Goal: Task Accomplishment & Management: Complete application form

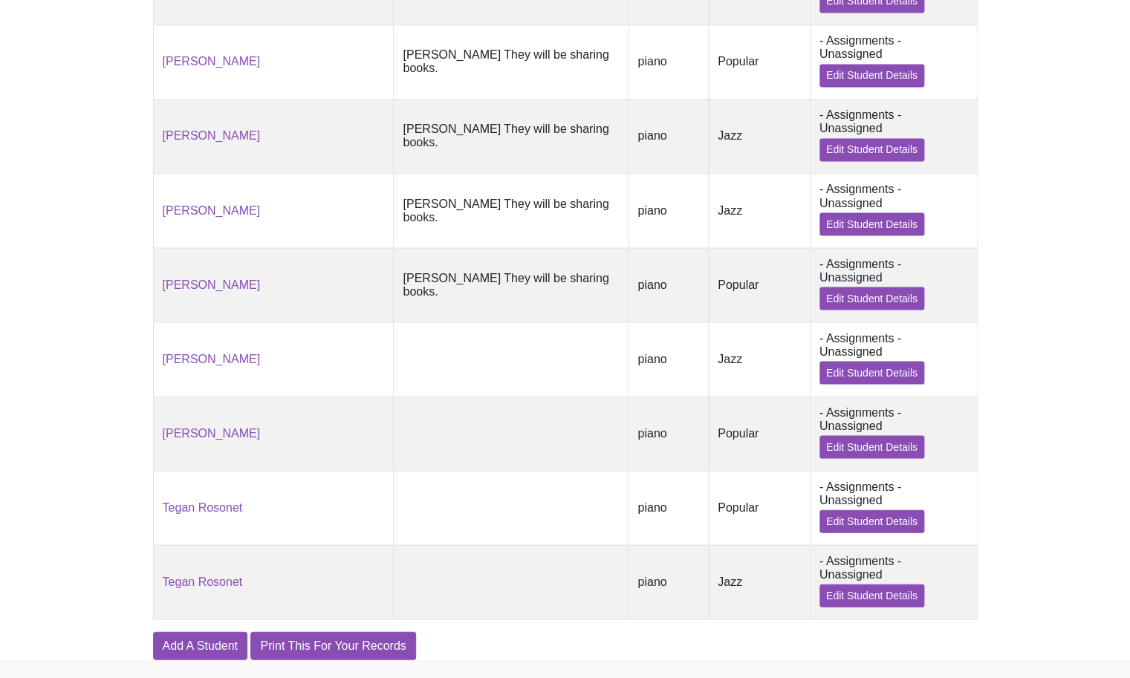
scroll to position [1003, 0]
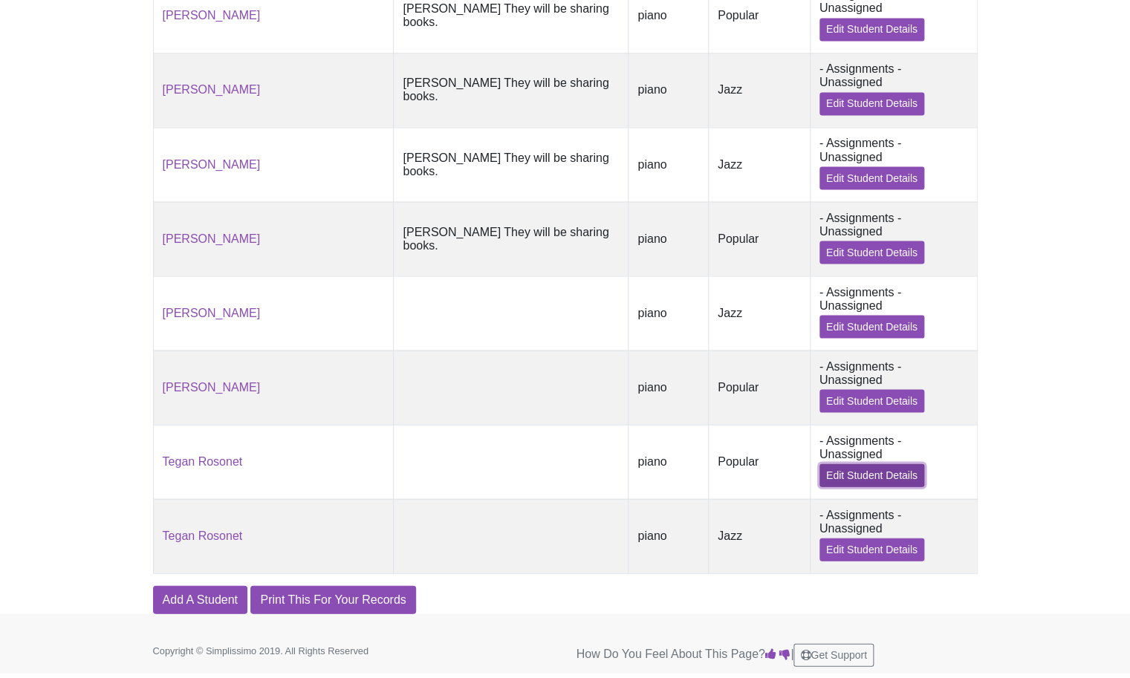
click at [861, 473] on link "Edit Student Details" at bounding box center [871, 475] width 105 height 23
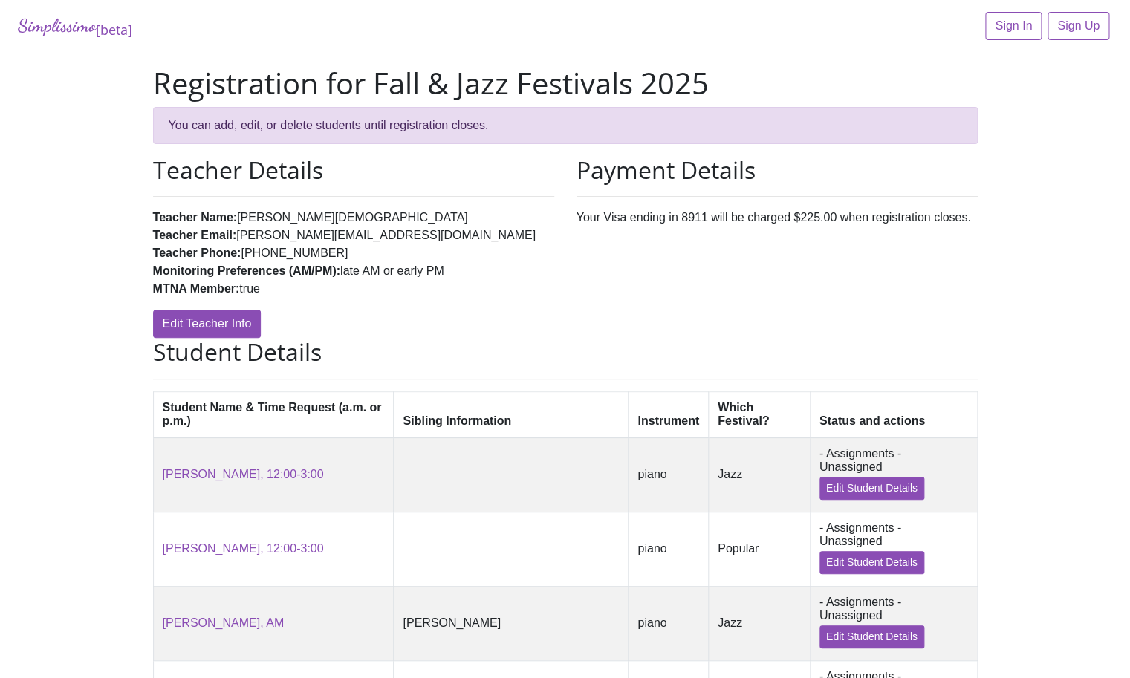
scroll to position [1003, 0]
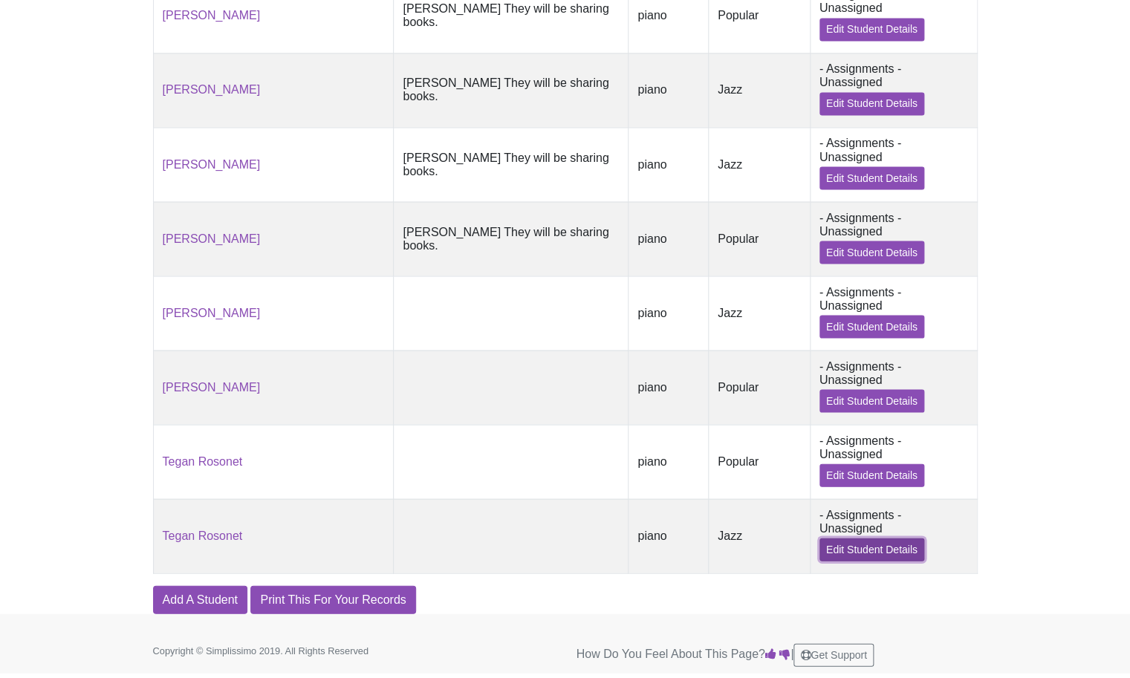
click at [843, 551] on link "Edit Student Details" at bounding box center [871, 549] width 105 height 23
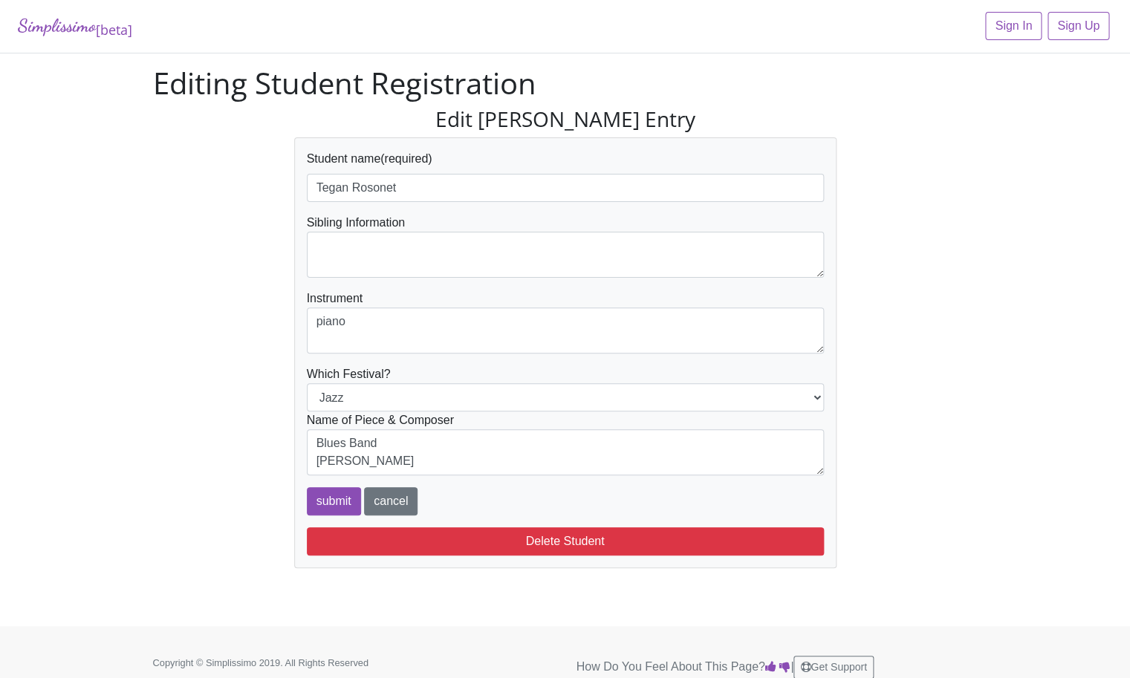
scroll to position [1, 0]
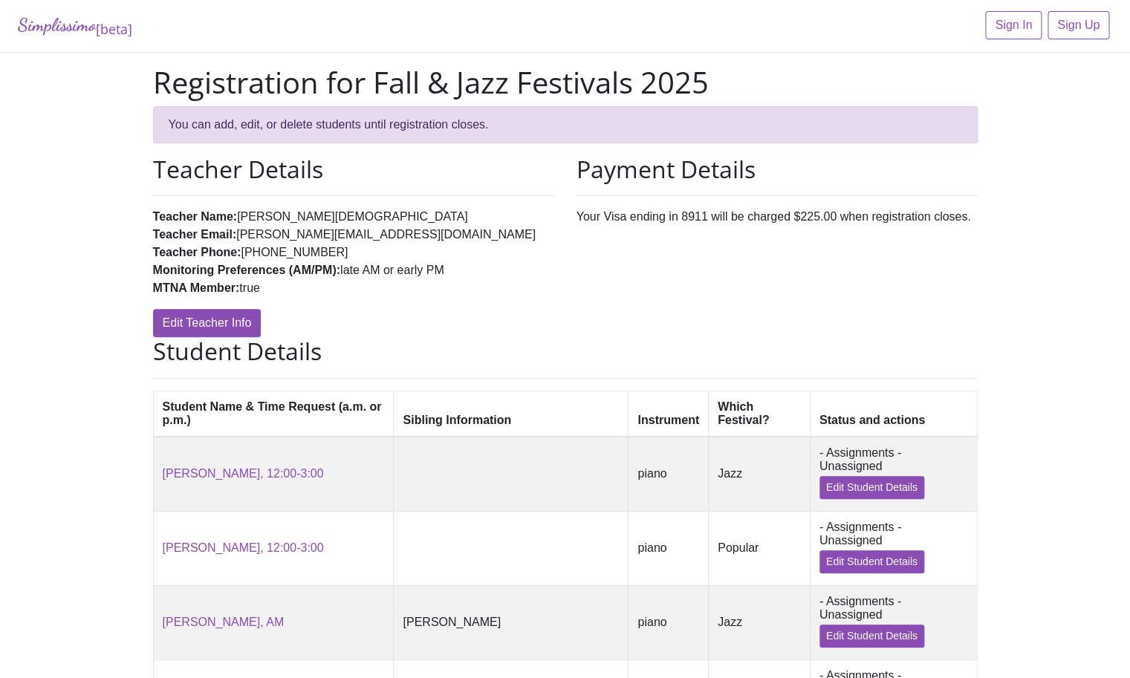
scroll to position [1003, 0]
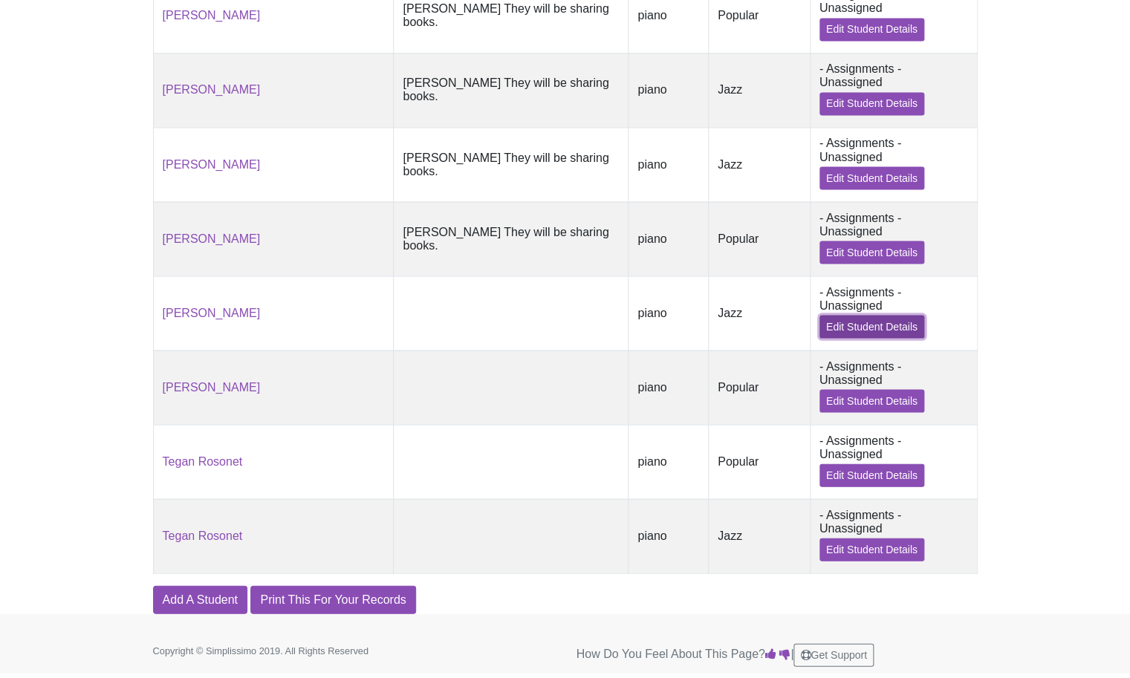
click at [833, 323] on link "Edit Student Details" at bounding box center [871, 326] width 105 height 23
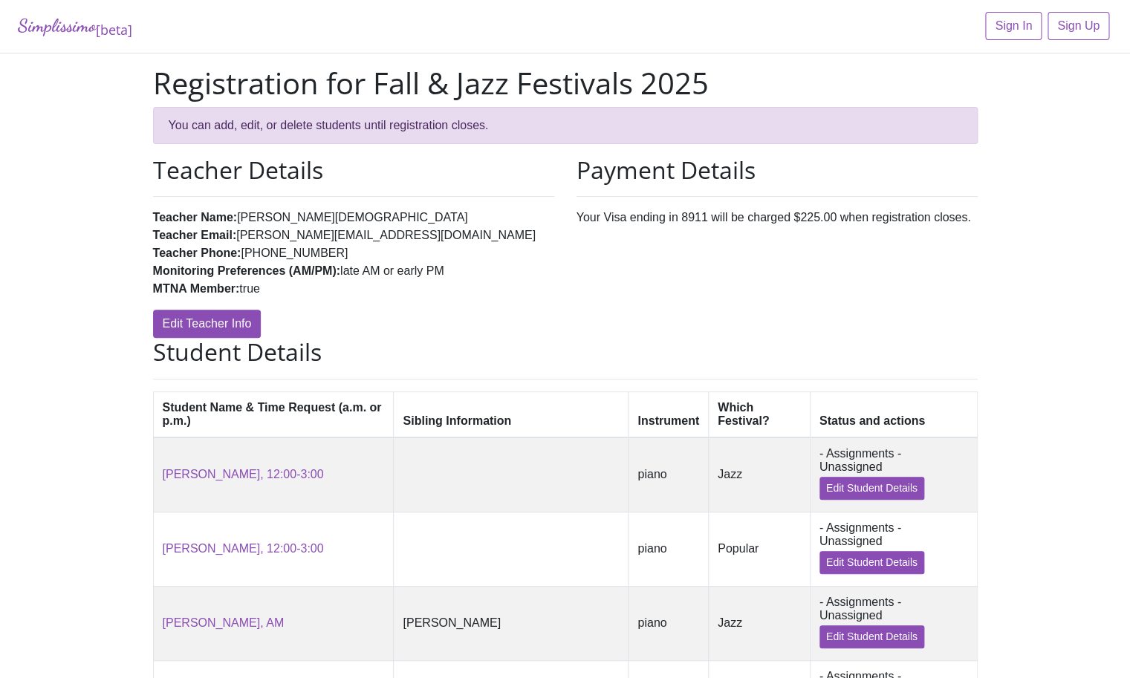
scroll to position [1003, 0]
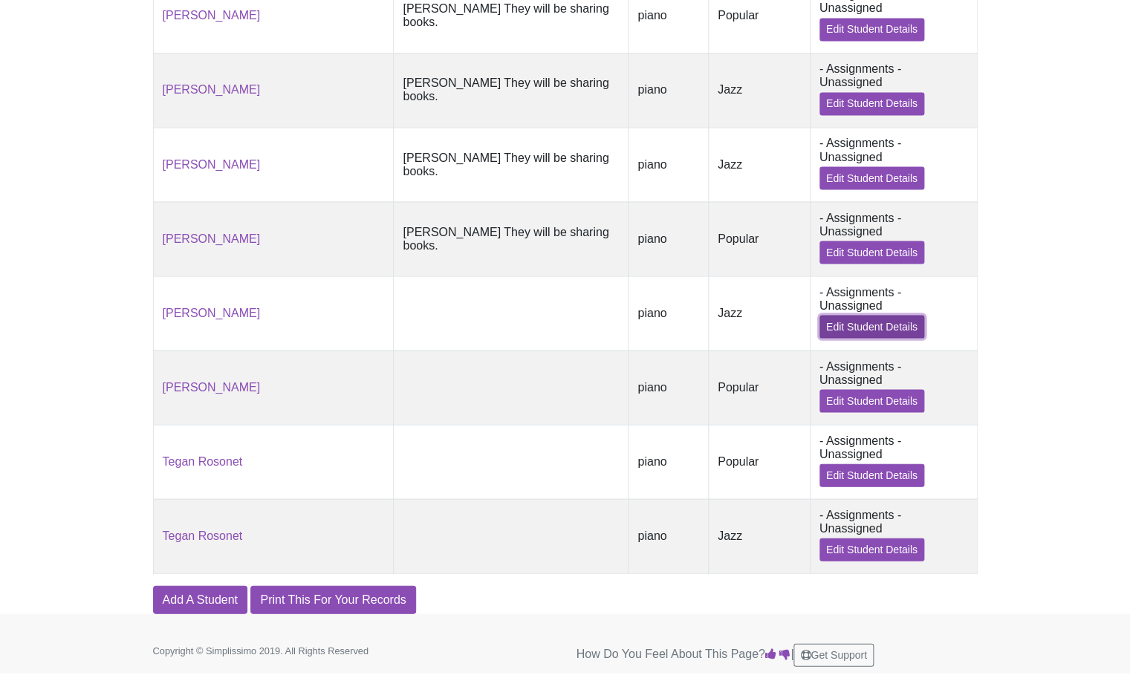
click at [863, 321] on link "Edit Student Details" at bounding box center [871, 326] width 105 height 23
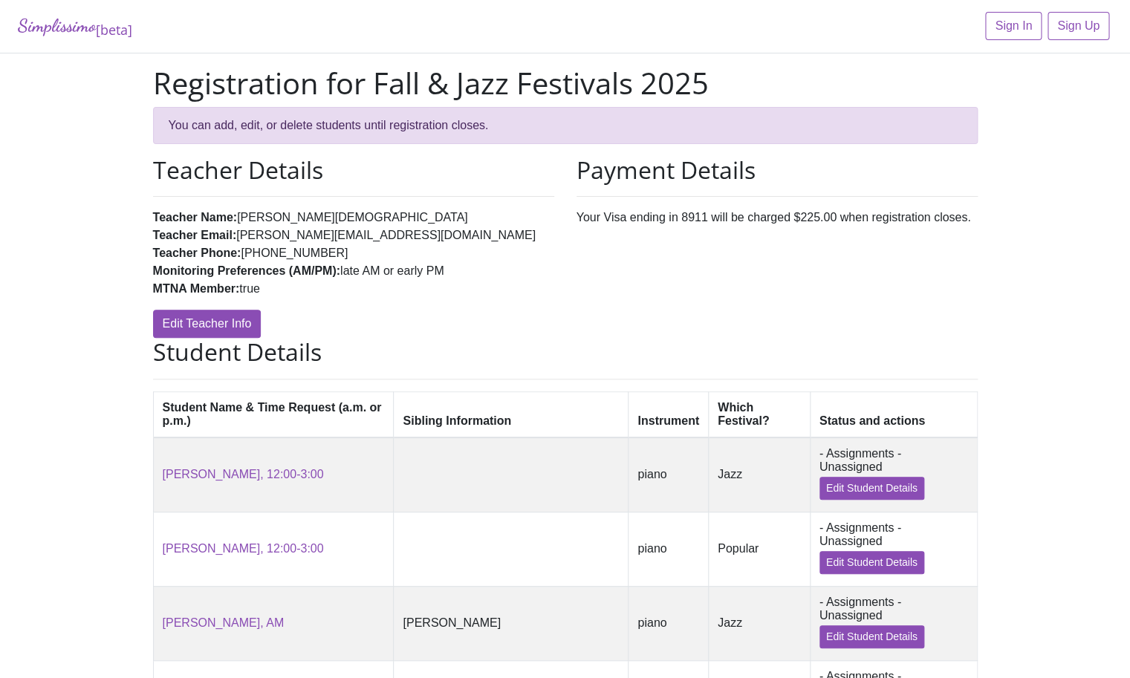
scroll to position [1003, 0]
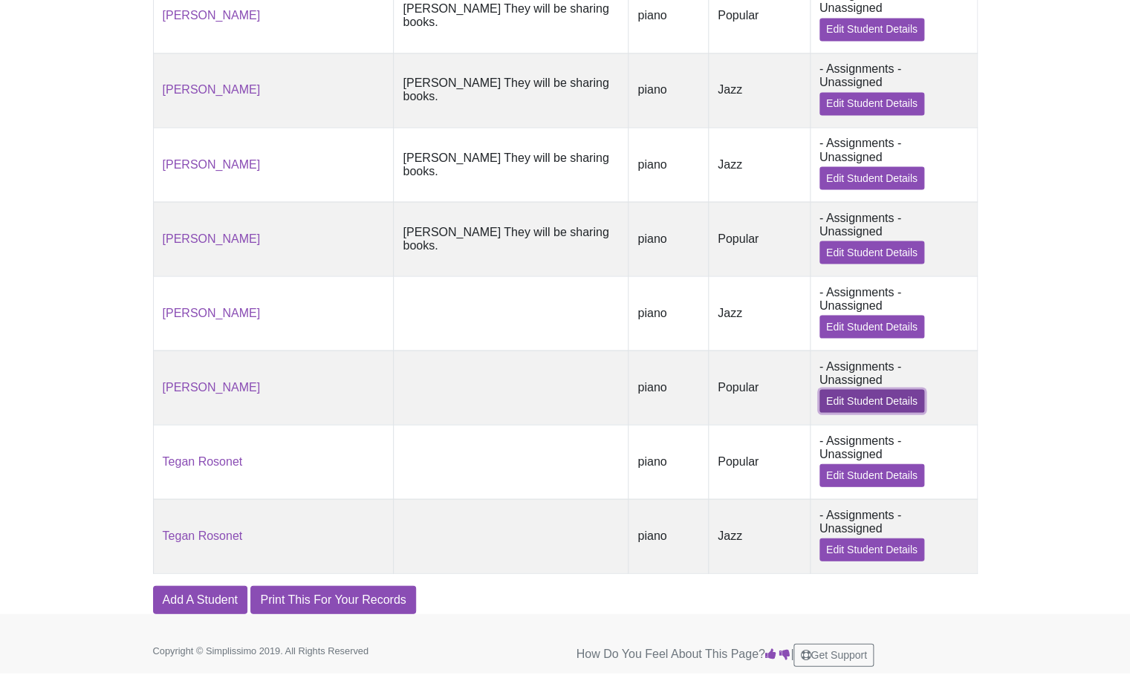
click at [852, 402] on link "Edit Student Details" at bounding box center [871, 400] width 105 height 23
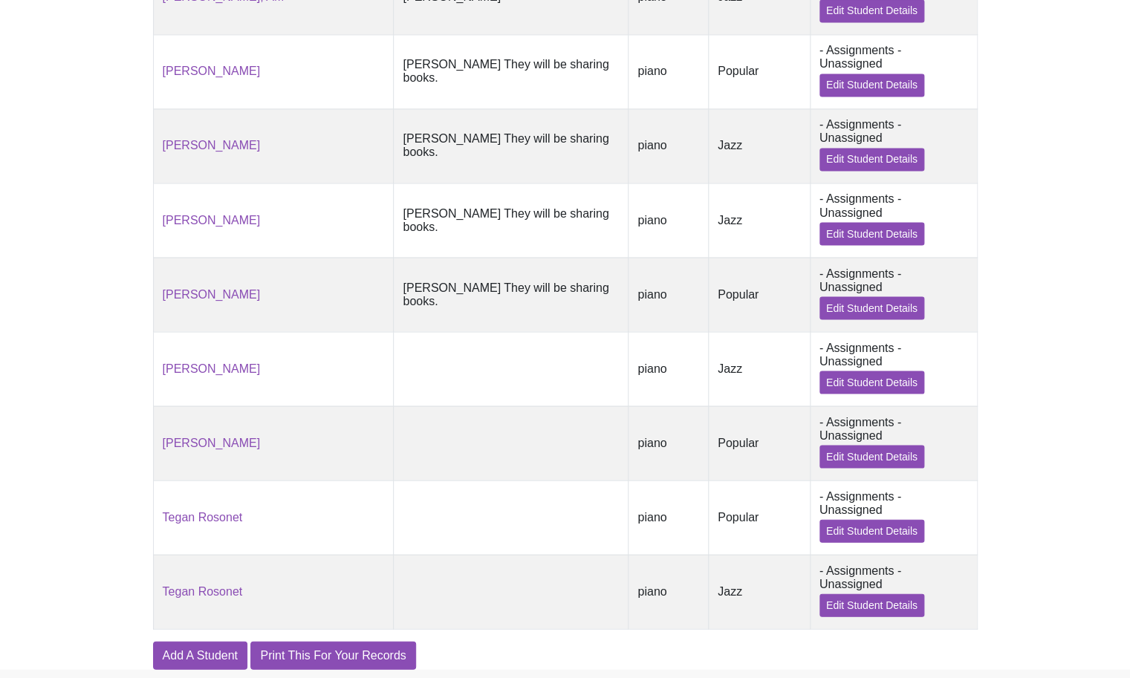
scroll to position [921, 0]
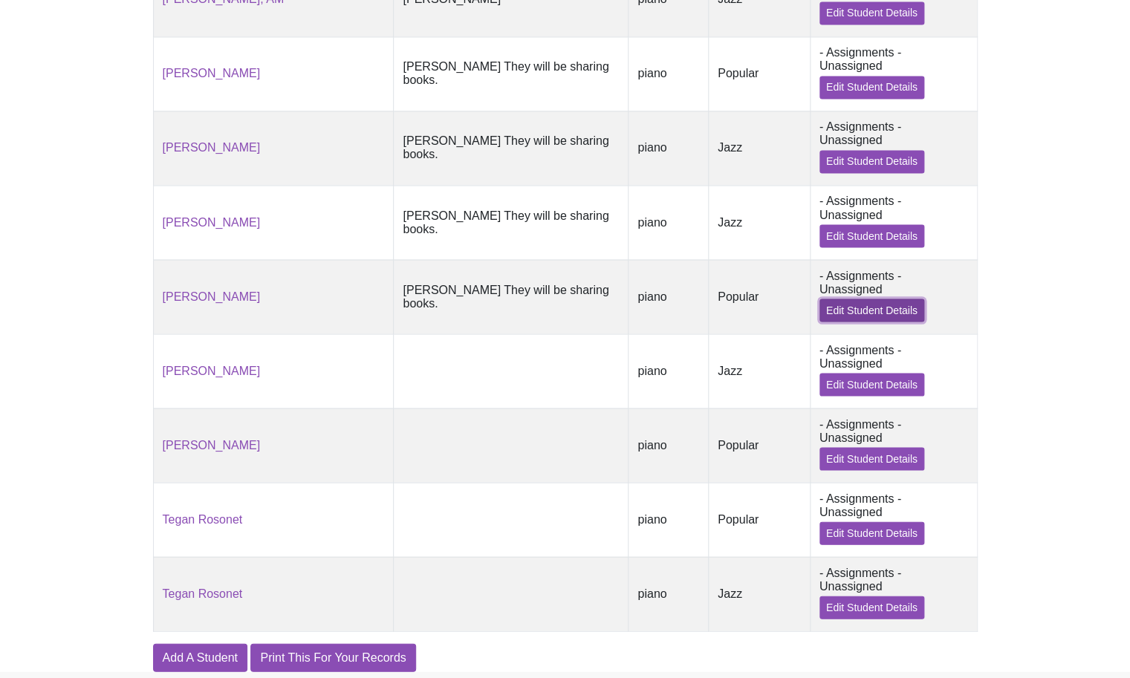
click at [852, 322] on link "Edit Student Details" at bounding box center [871, 310] width 105 height 23
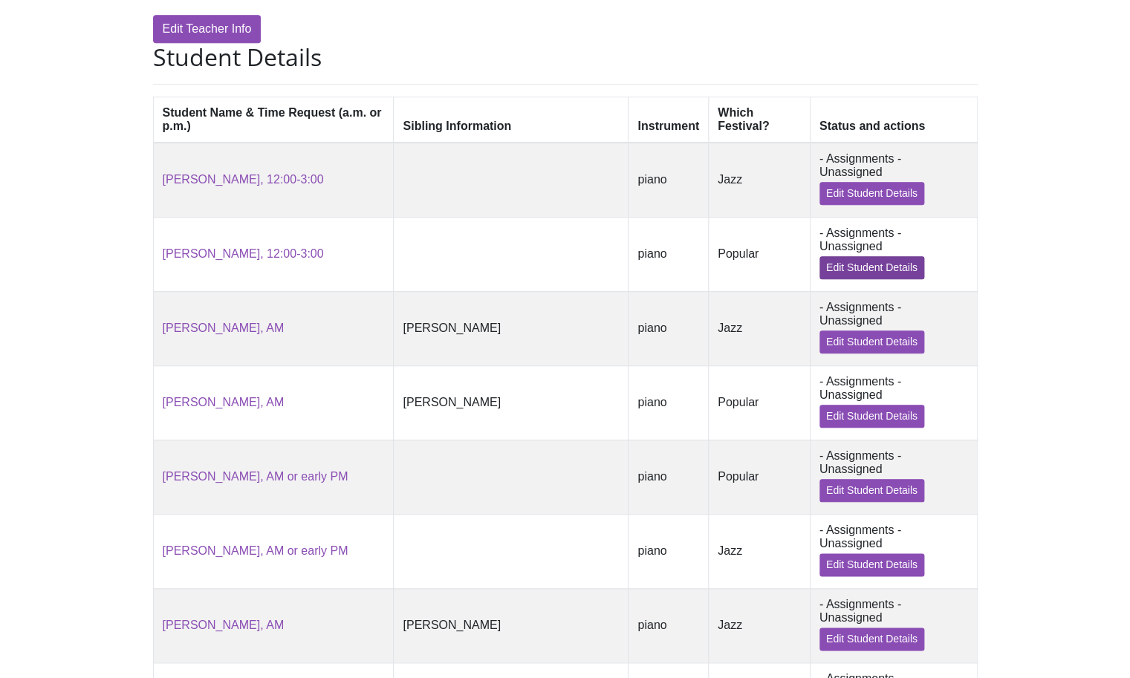
scroll to position [296, 0]
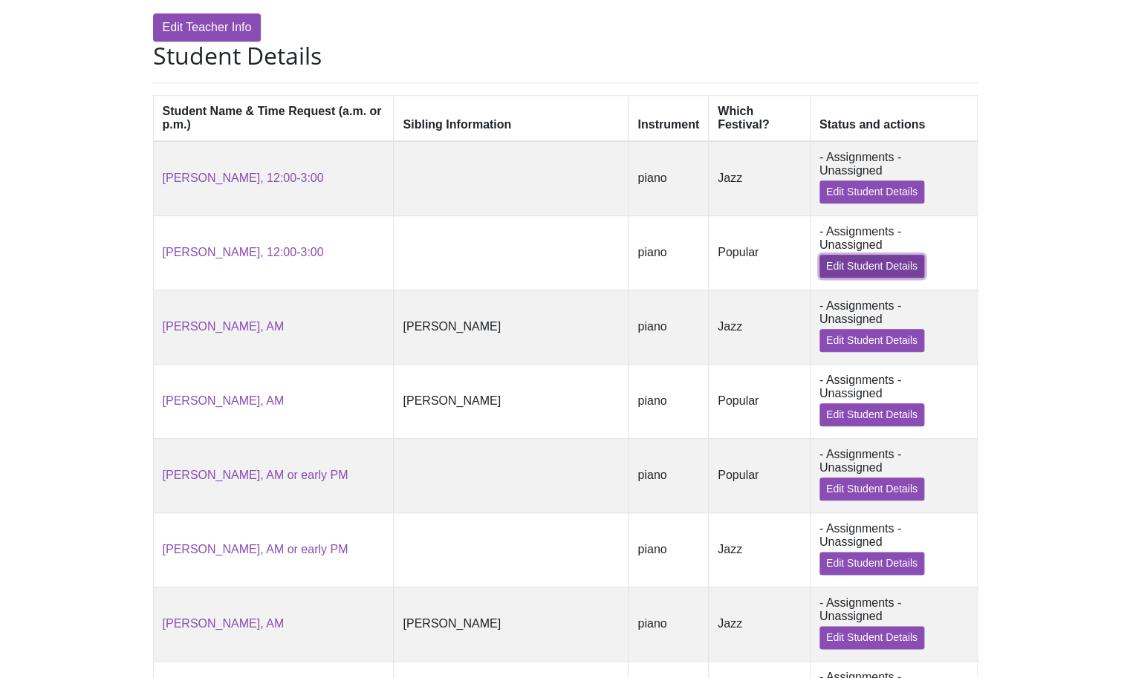
click at [874, 267] on link "Edit Student Details" at bounding box center [871, 266] width 105 height 23
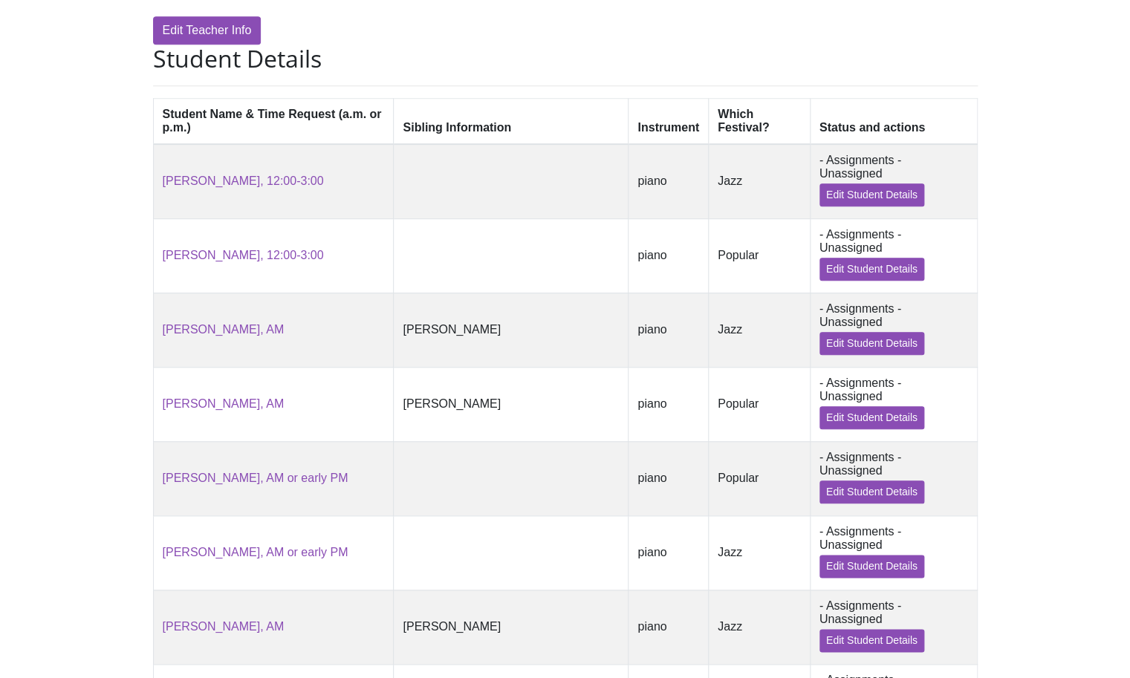
scroll to position [292, 0]
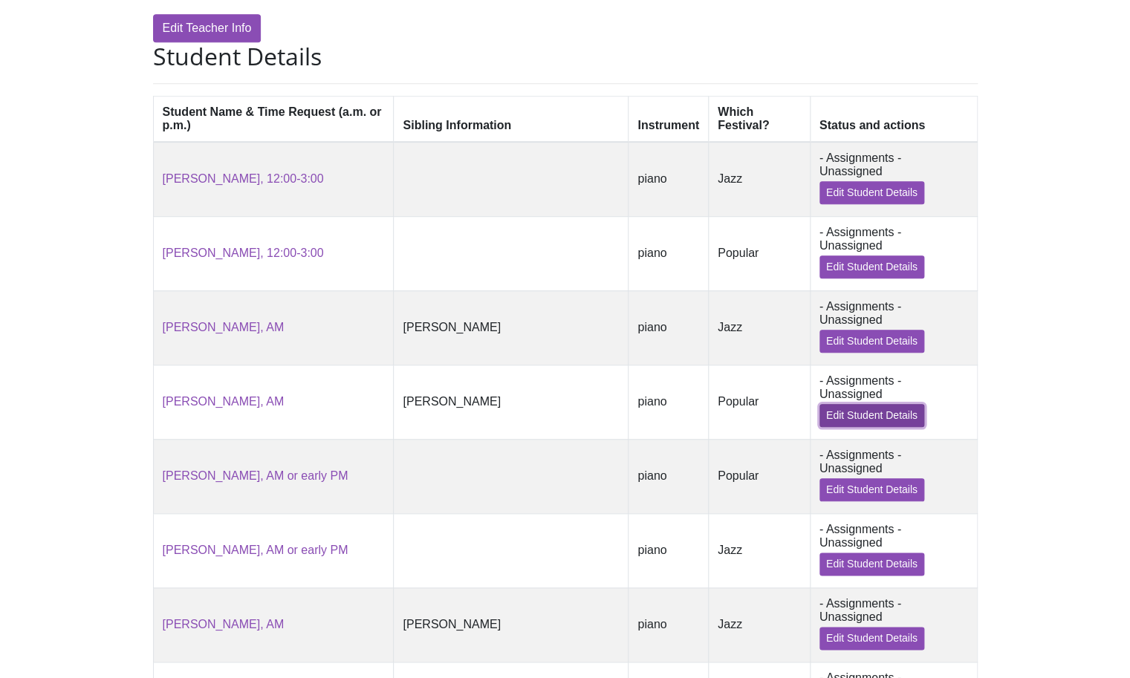
click at [840, 427] on link "Edit Student Details" at bounding box center [871, 415] width 105 height 23
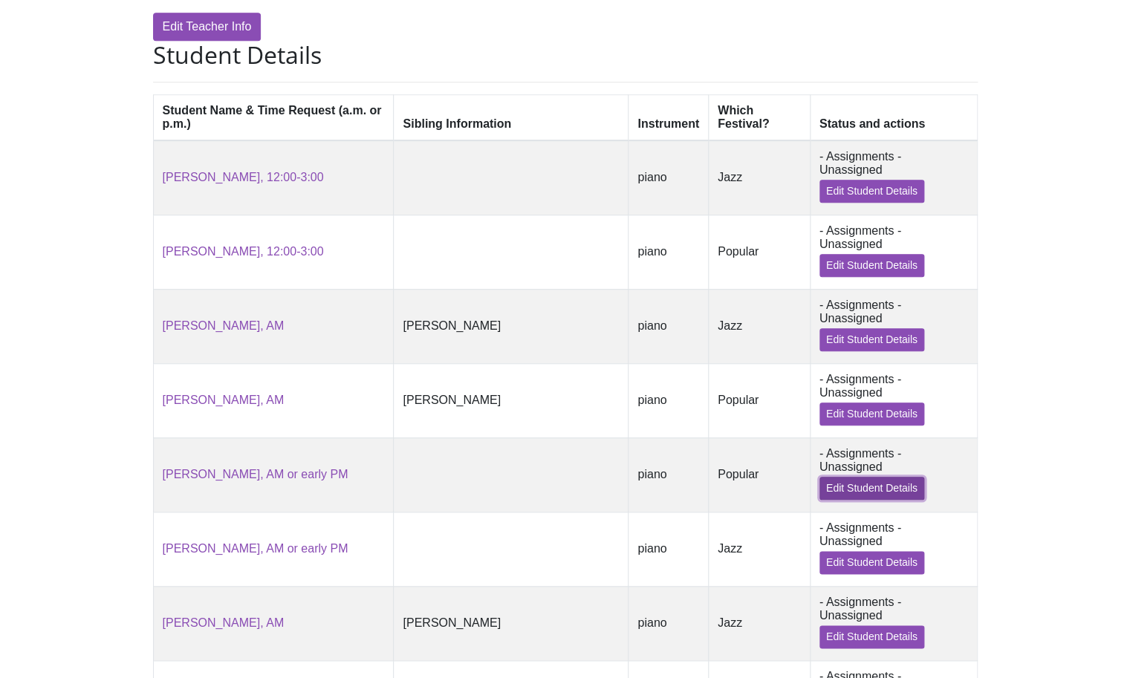
click at [848, 497] on link "Edit Student Details" at bounding box center [871, 488] width 105 height 23
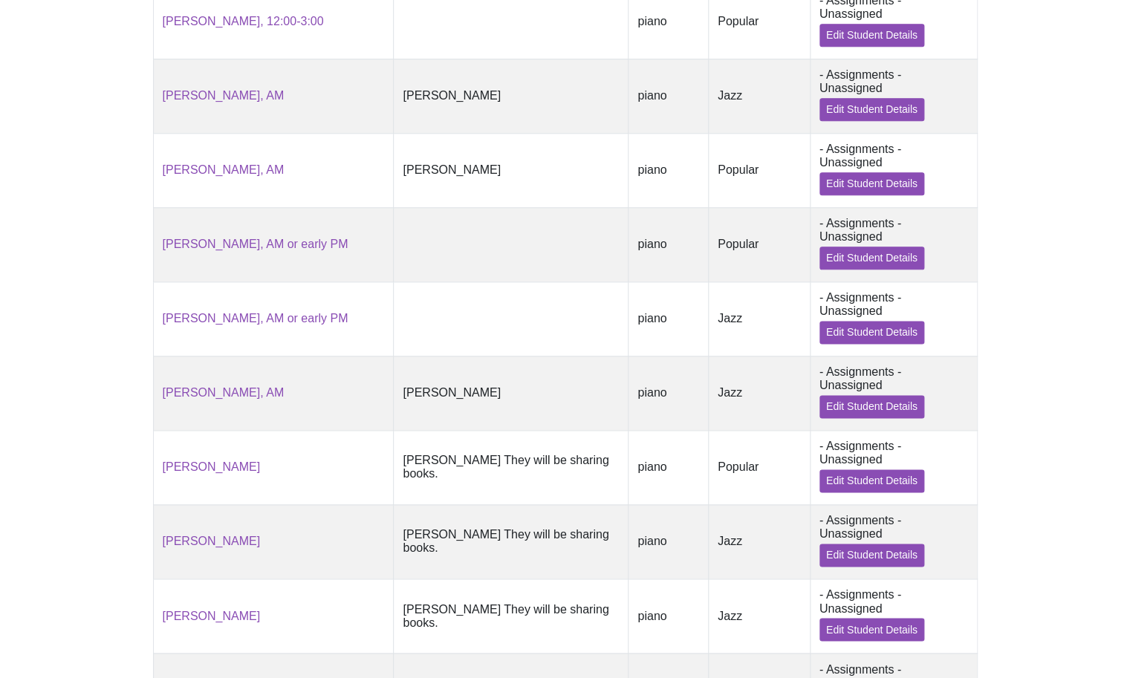
scroll to position [537, 0]
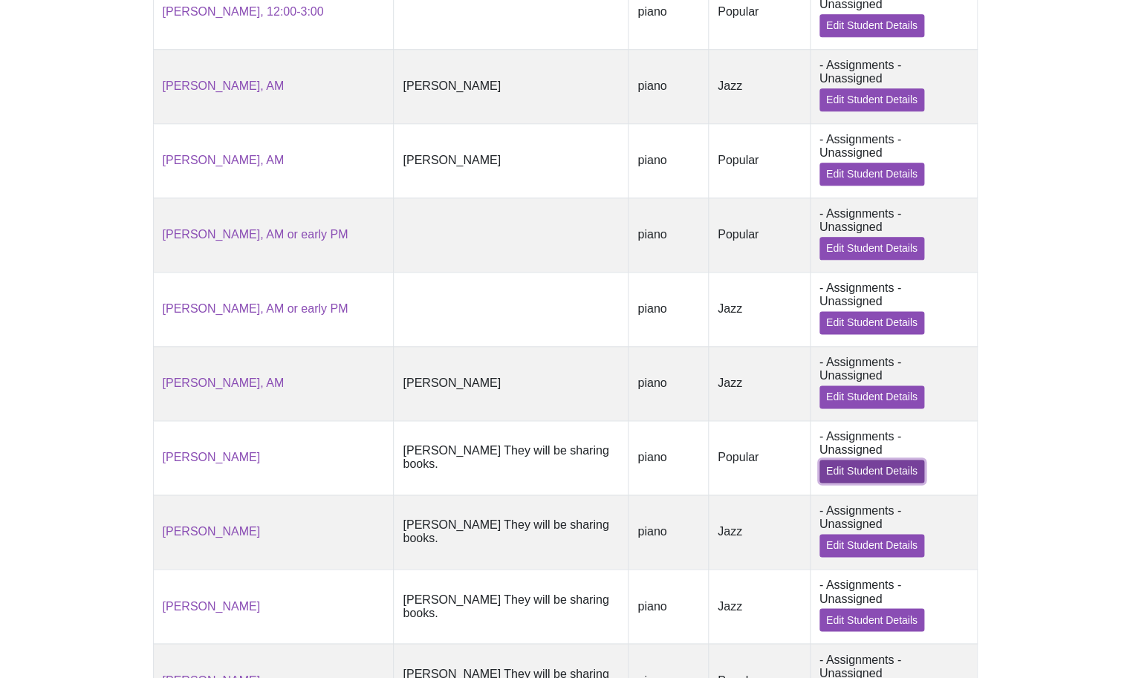
click at [822, 483] on link "Edit Student Details" at bounding box center [871, 471] width 105 height 23
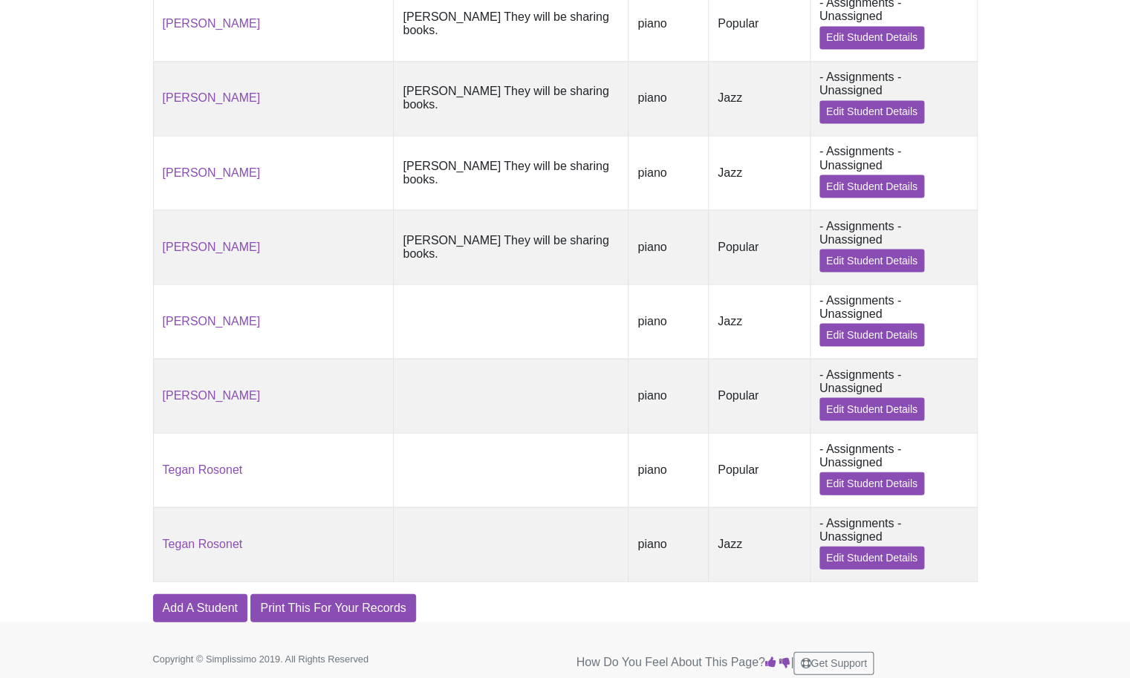
scroll to position [973, 0]
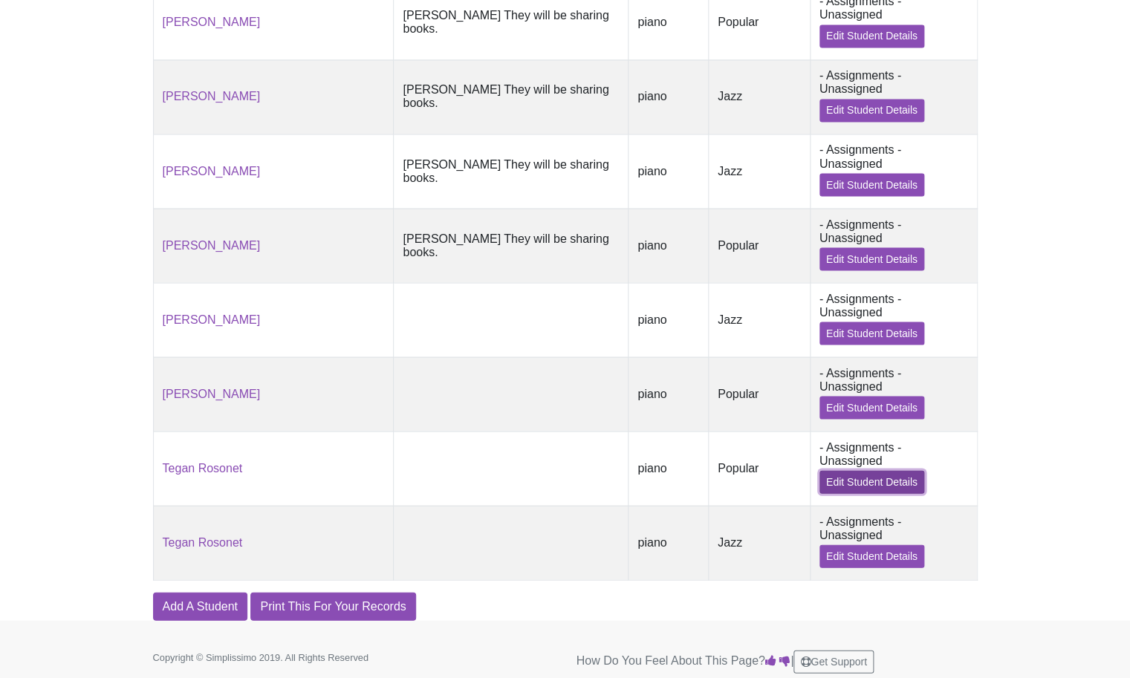
click at [832, 493] on link "Edit Student Details" at bounding box center [871, 481] width 105 height 23
